Goal: Register for event/course

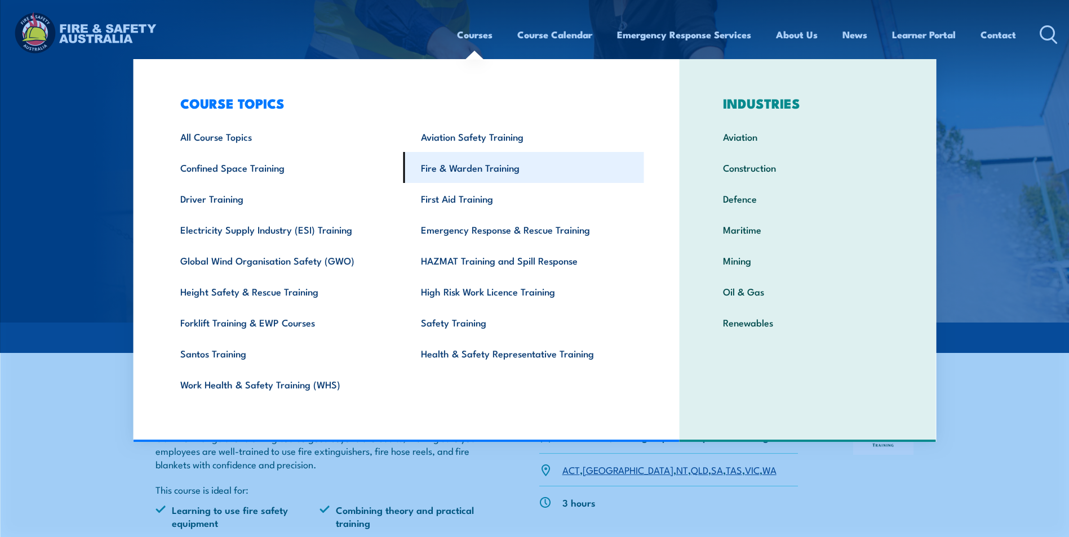
click at [482, 164] on link "Fire & Warden Training" at bounding box center [523, 167] width 241 height 31
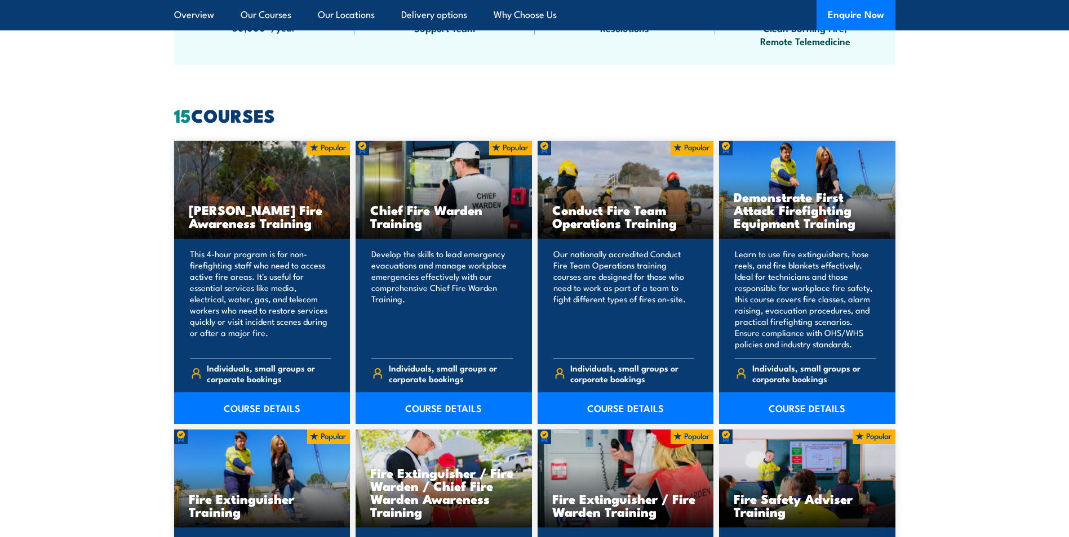
scroll to position [845, 0]
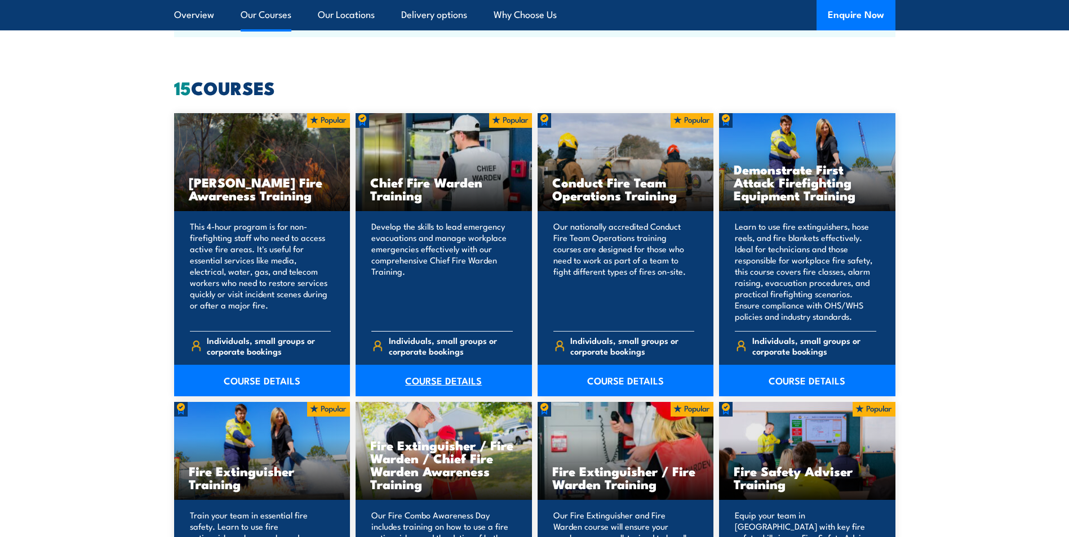
click at [425, 379] on link "COURSE DETAILS" at bounding box center [443, 381] width 176 height 32
